Goal: Information Seeking & Learning: Learn about a topic

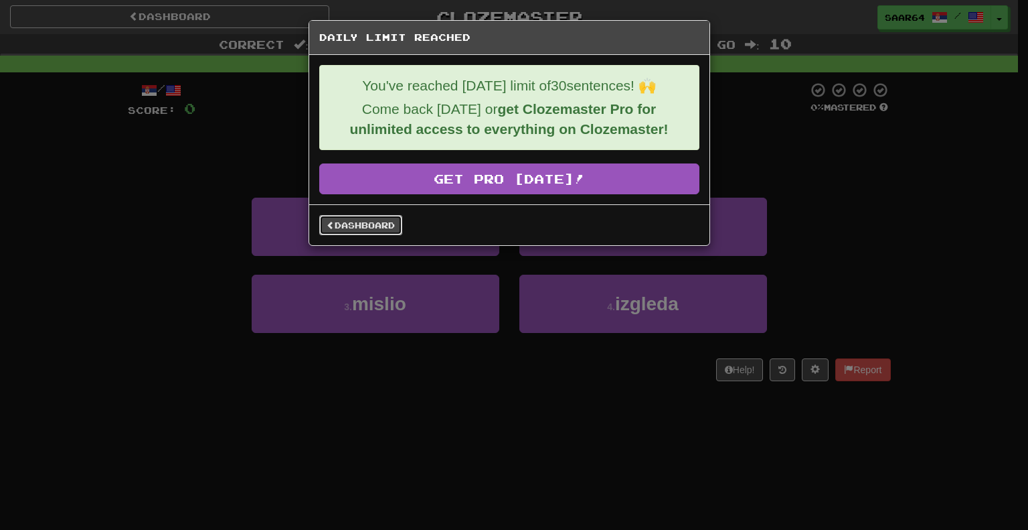
click at [378, 222] on link "Dashboard" at bounding box center [360, 225] width 83 height 20
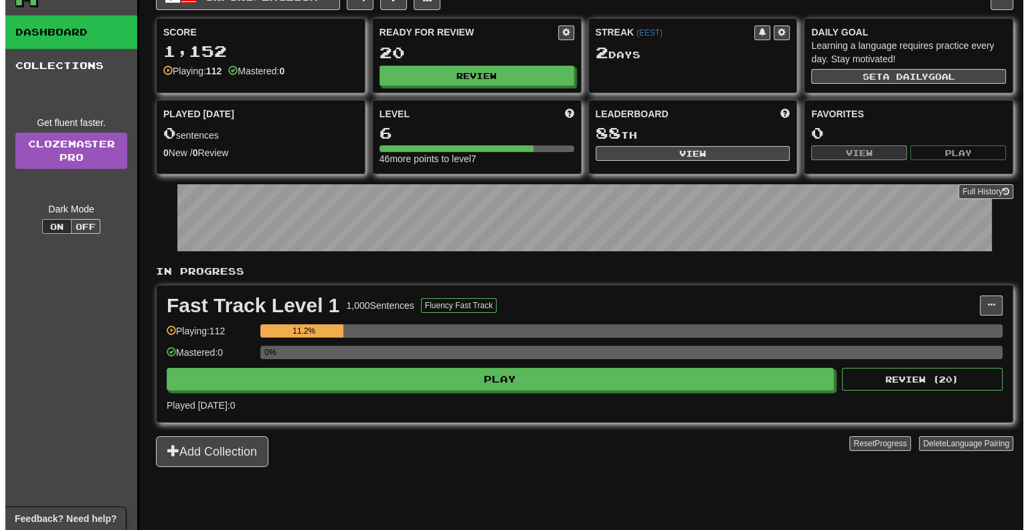
scroll to position [8, 0]
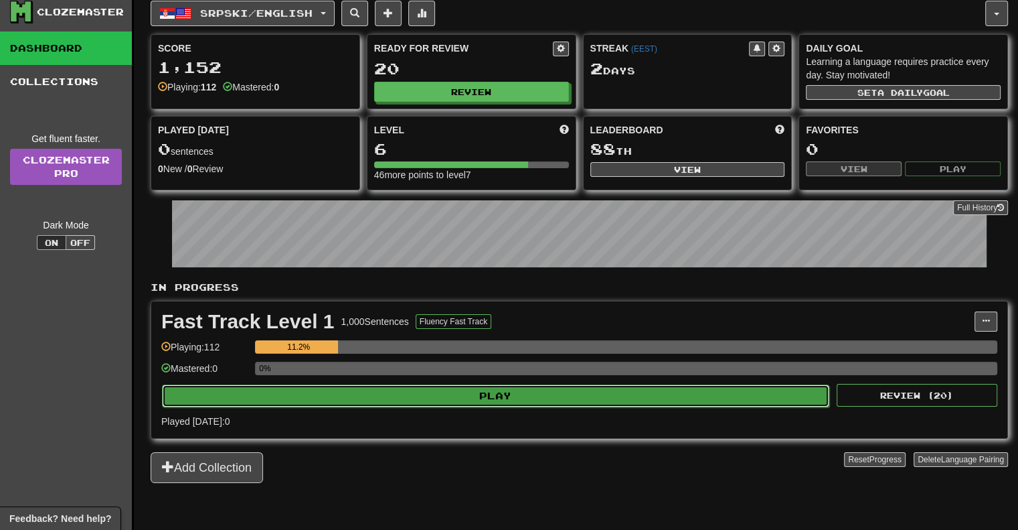
click at [554, 390] on button "Play" at bounding box center [496, 395] width 668 height 23
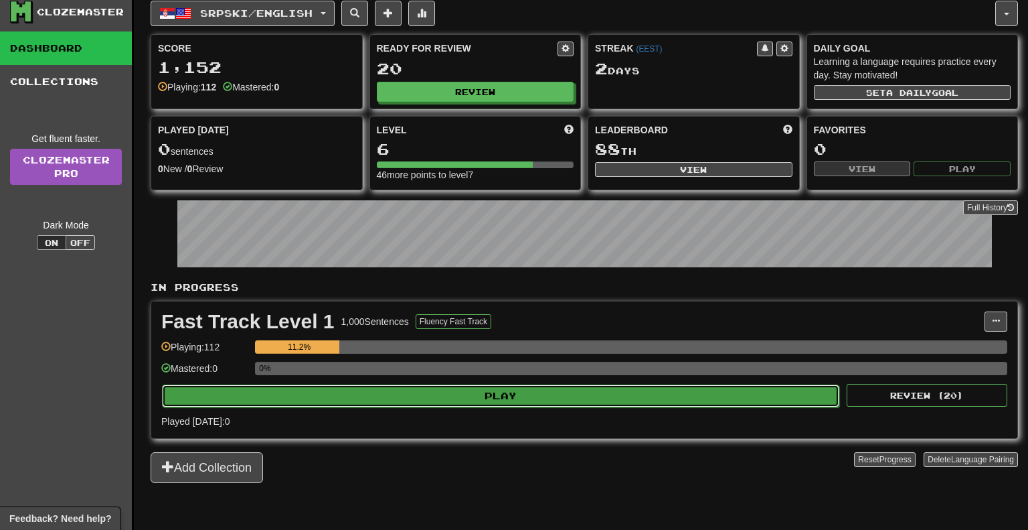
select select "**"
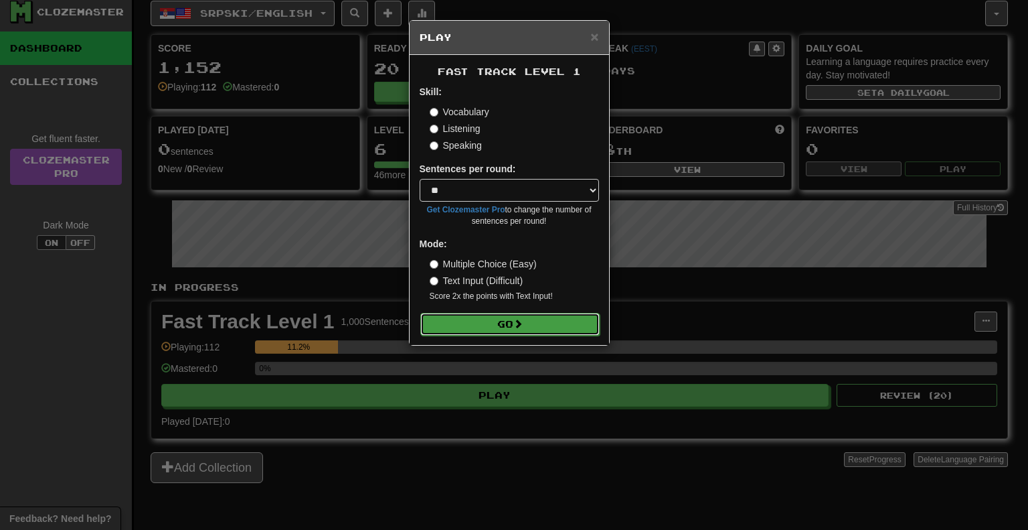
click at [490, 322] on button "Go" at bounding box center [509, 324] width 179 height 23
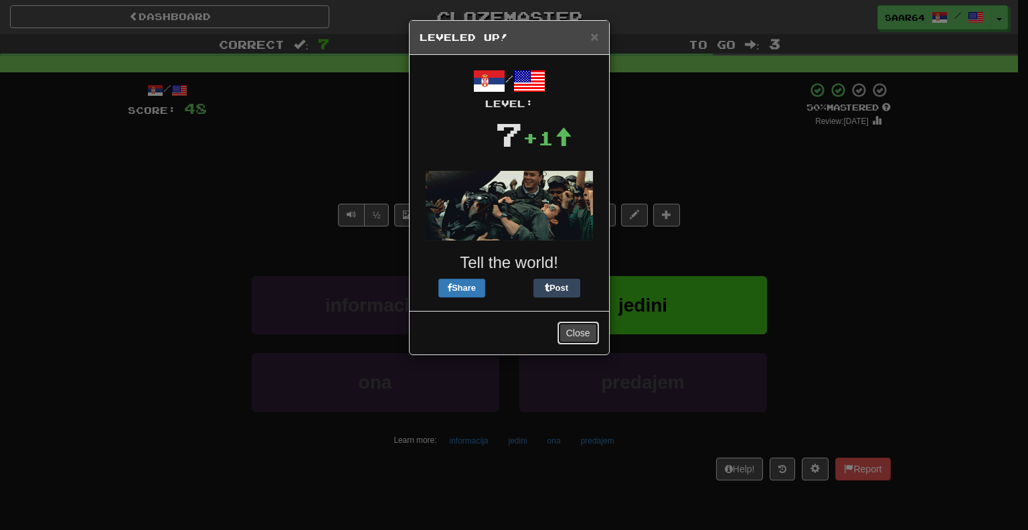
click at [589, 327] on button "Close" at bounding box center [579, 332] width 42 height 23
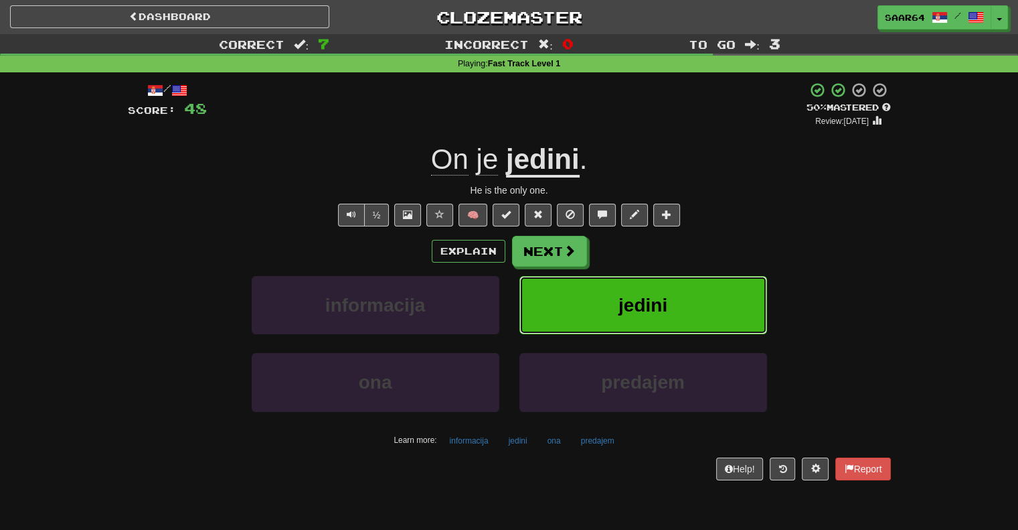
click at [678, 299] on button "jedini" at bounding box center [644, 305] width 248 height 58
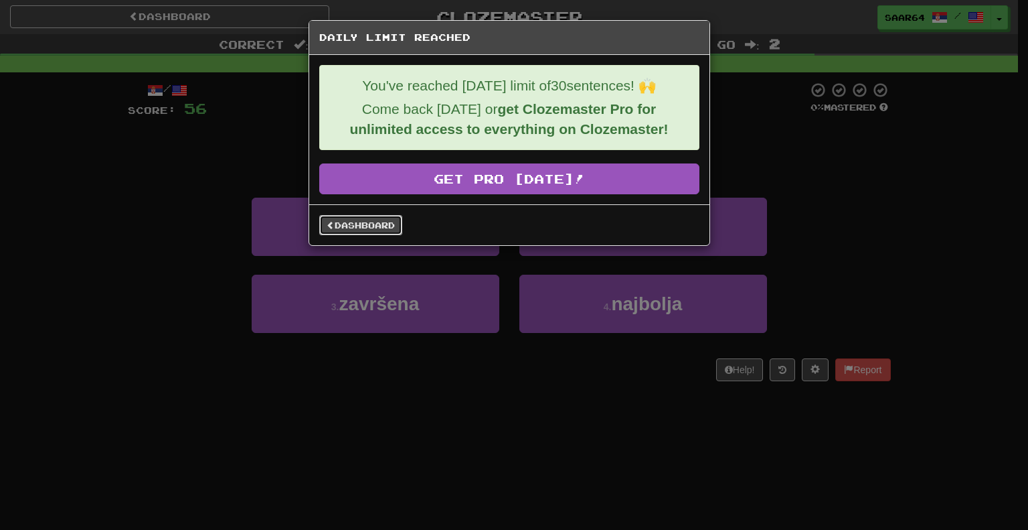
click at [344, 215] on link "Dashboard" at bounding box center [360, 225] width 83 height 20
